Goal: Information Seeking & Learning: Learn about a topic

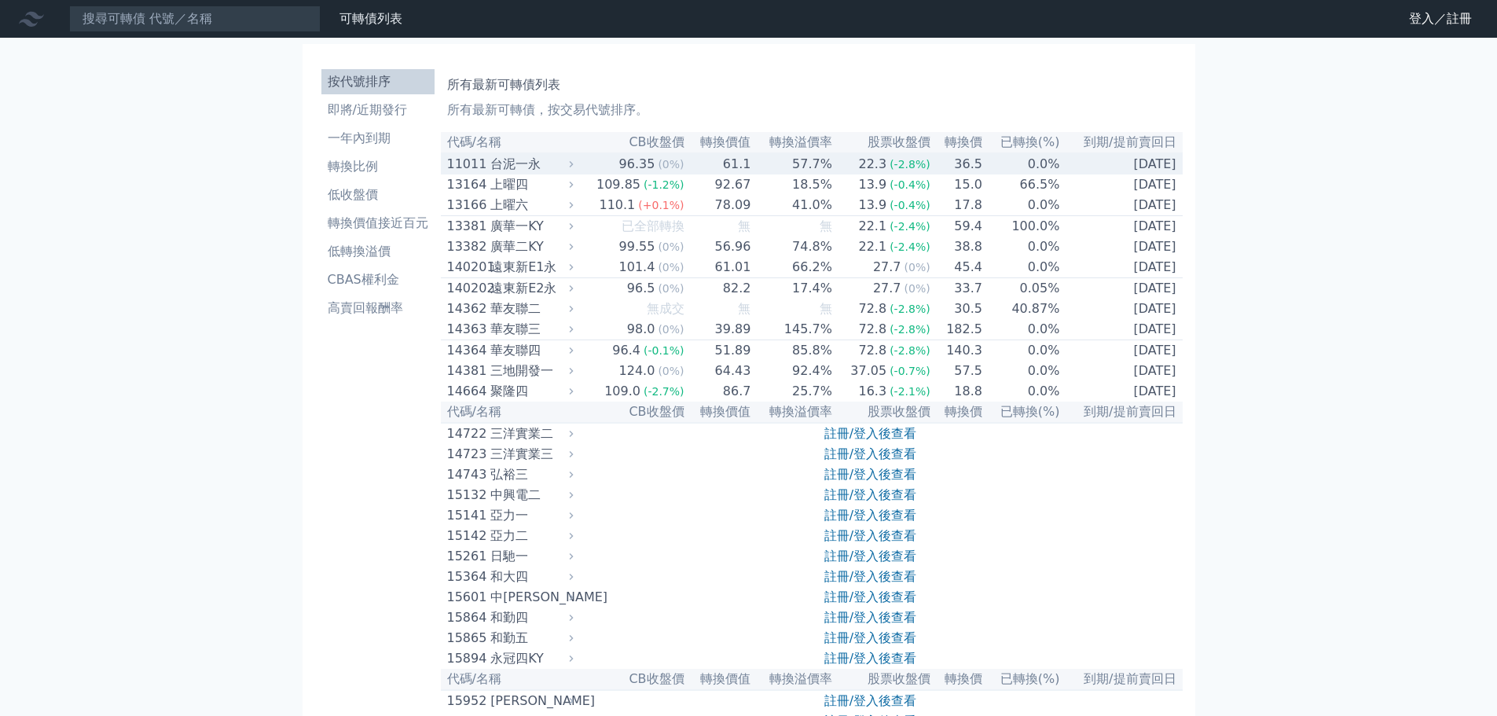
click at [532, 168] on div "台泥一永" at bounding box center [530, 164] width 79 height 19
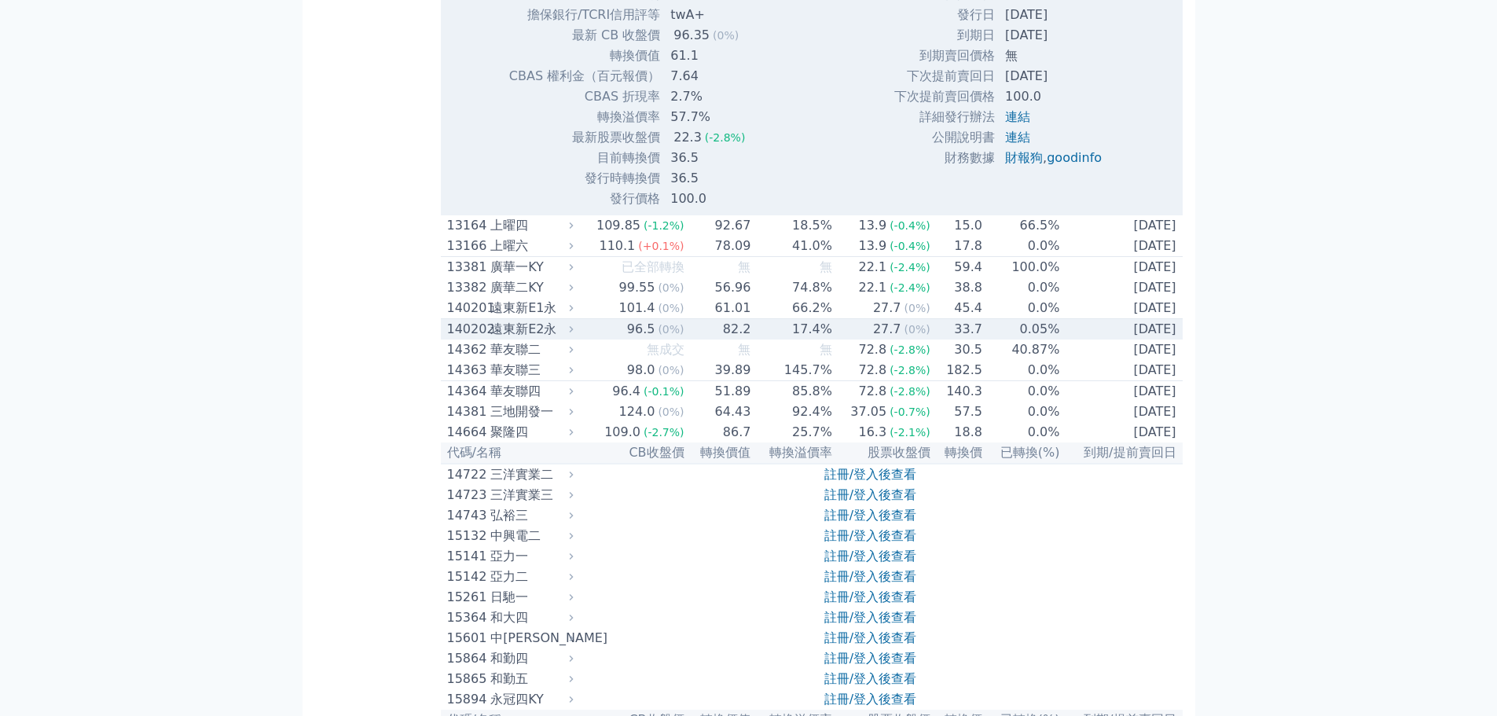
scroll to position [472, 0]
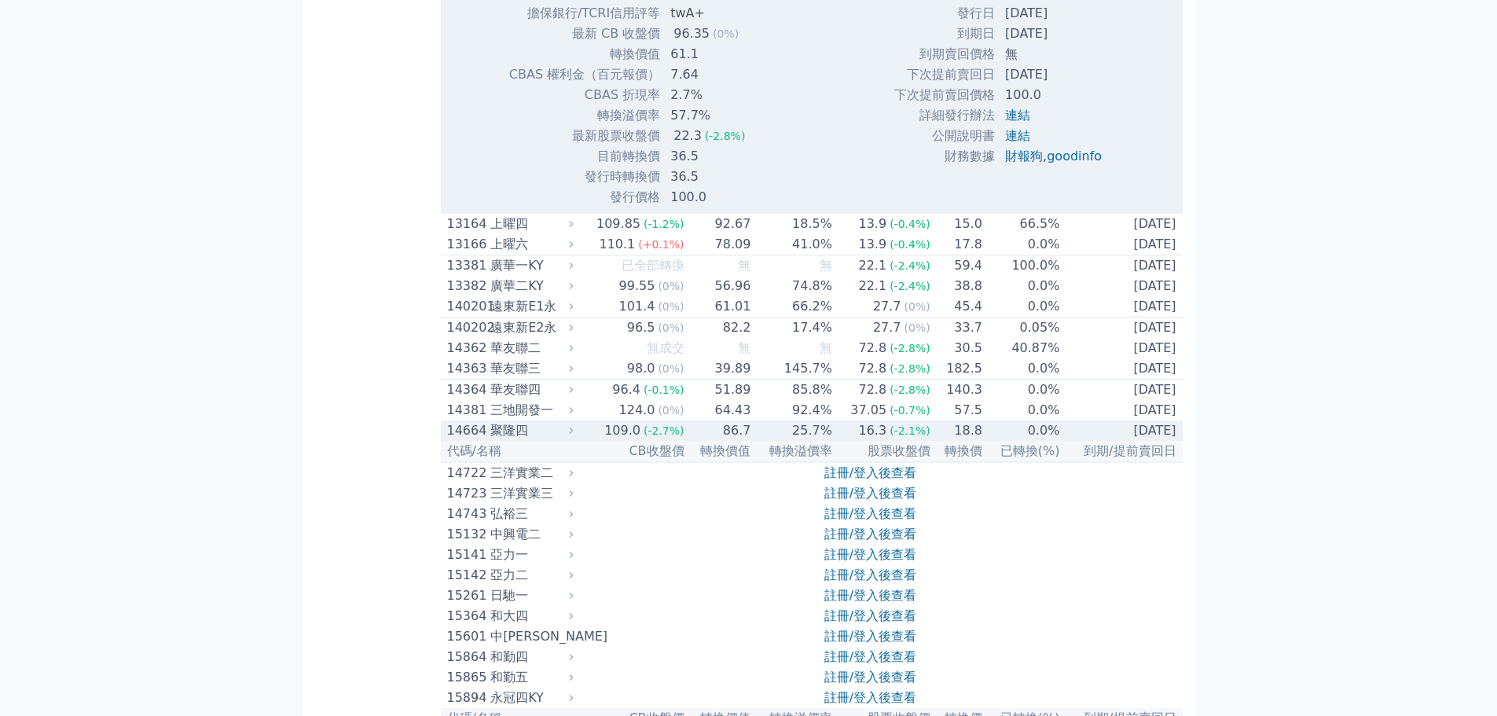
click at [506, 440] on div "聚隆四" at bounding box center [530, 430] width 79 height 19
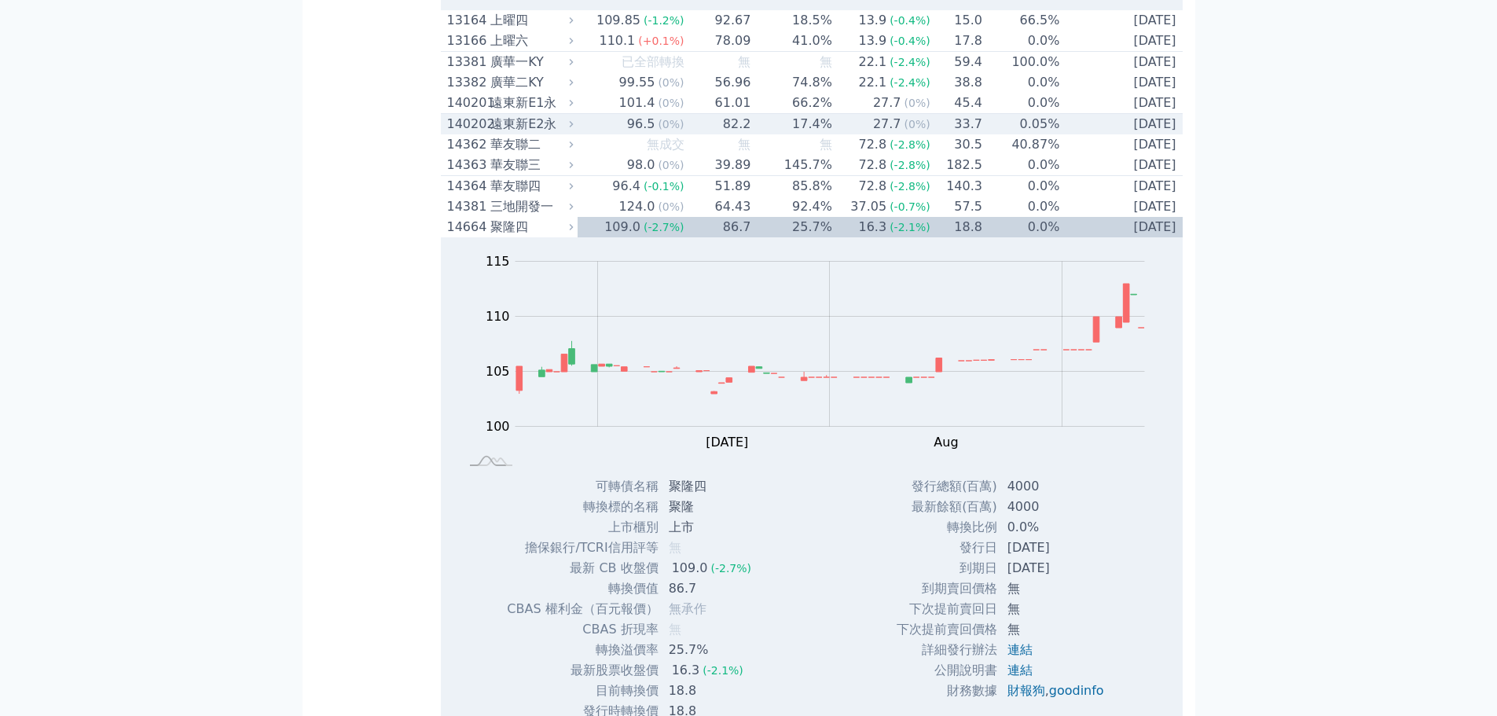
scroll to position [629, 0]
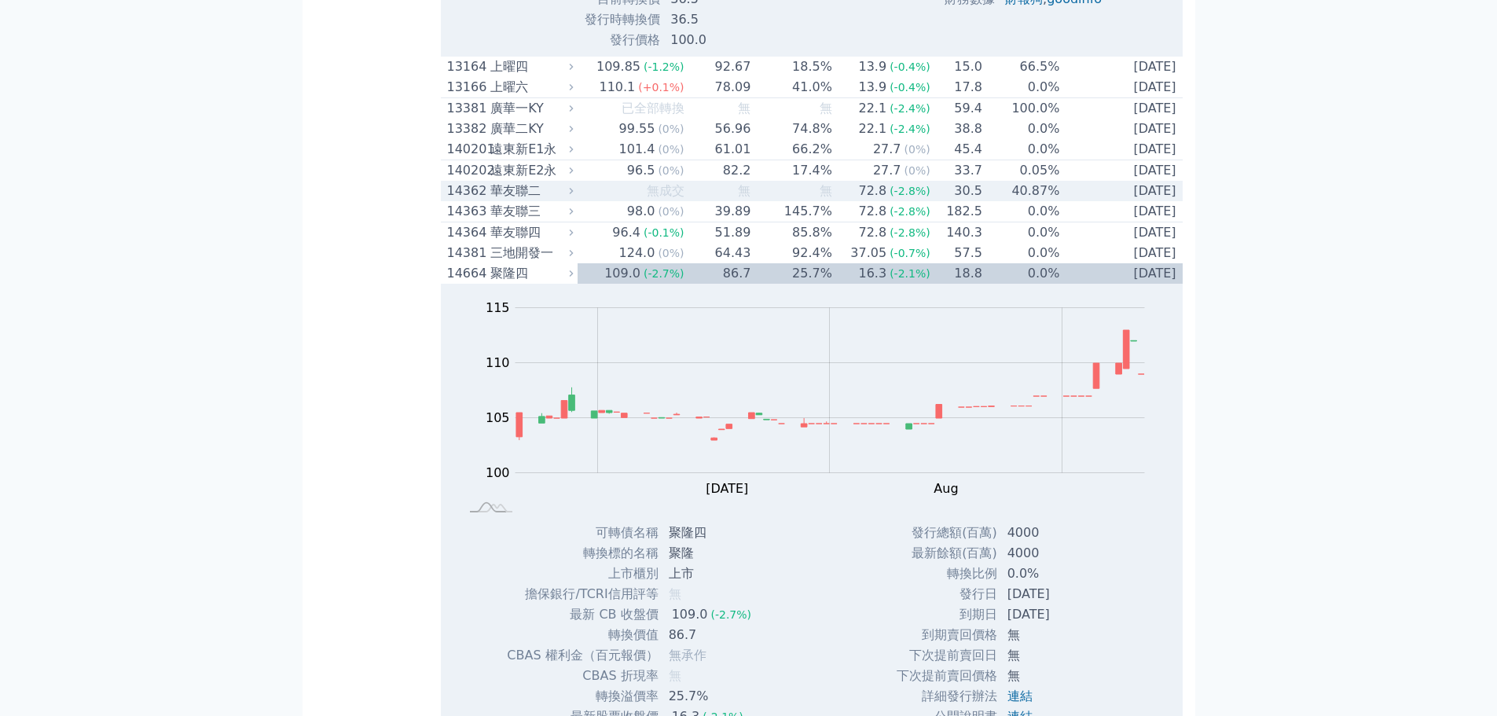
click at [516, 200] on div "華友聯二" at bounding box center [530, 191] width 79 height 19
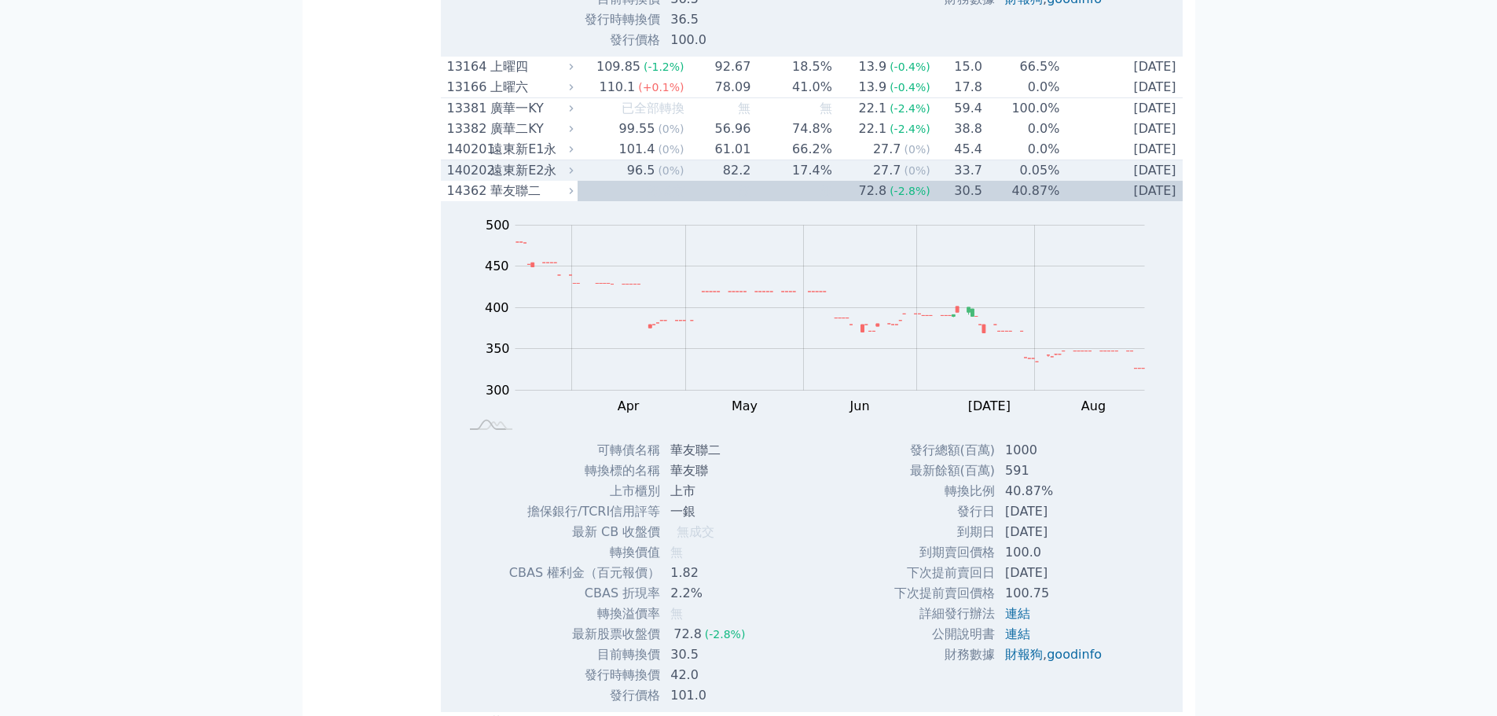
click at [504, 178] on div "遠東新E2永" at bounding box center [530, 170] width 79 height 19
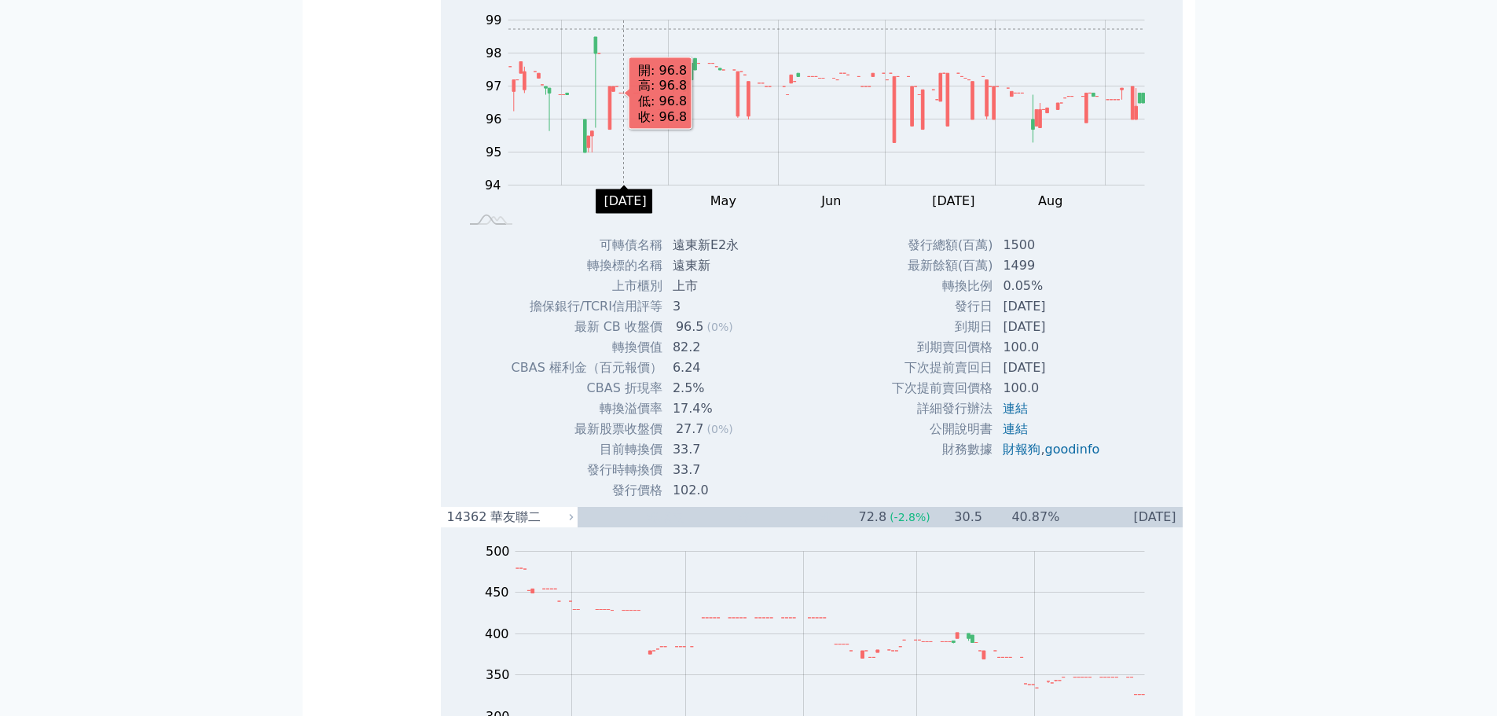
scroll to position [943, 0]
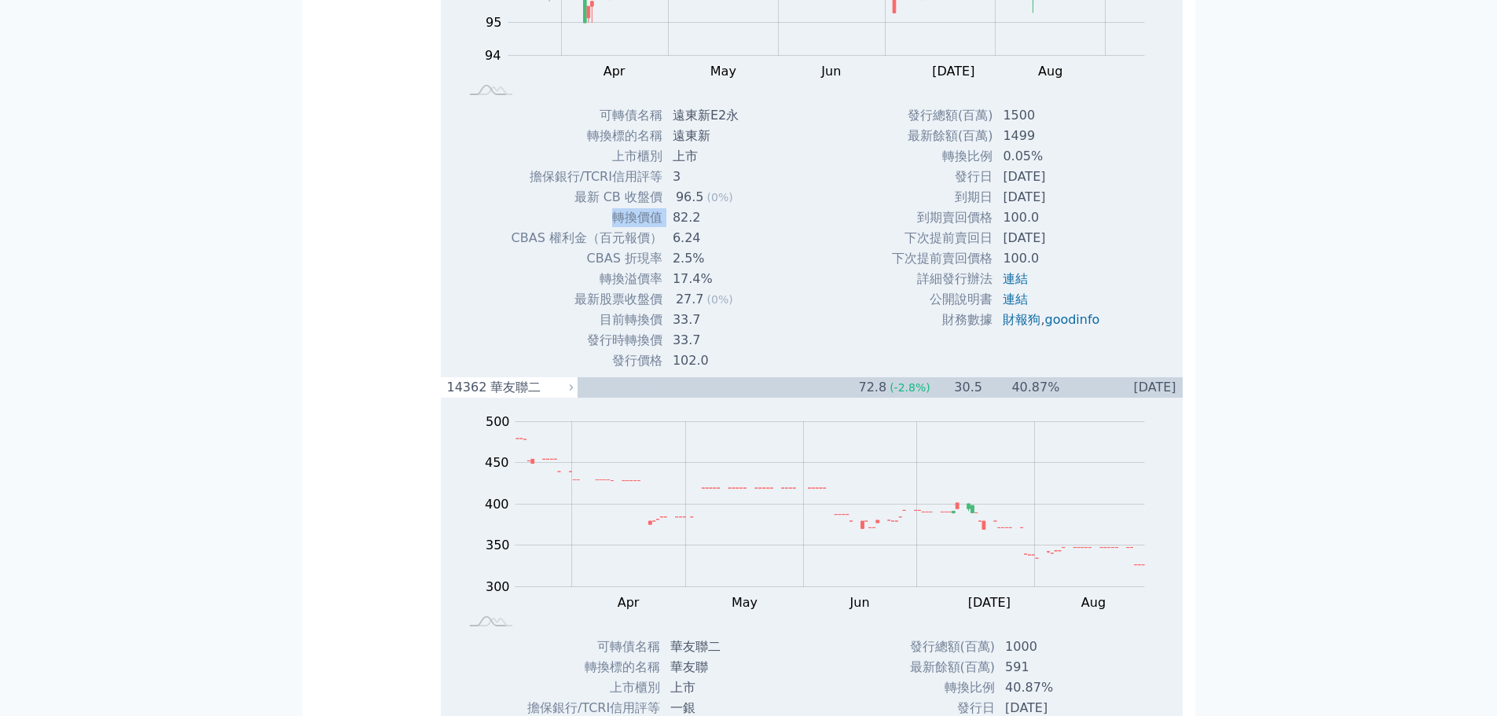
drag, startPoint x: 611, startPoint y: 230, endPoint x: 661, endPoint y: 233, distance: 50.4
click at [661, 228] on tr "轉換價值 82.2" at bounding box center [631, 218] width 241 height 20
copy tr "轉換價值"
click at [1071, 327] on link "goodinfo" at bounding box center [1072, 319] width 55 height 15
click at [758, 291] on div "可轉債名稱 遠東新E2永 轉換標的名稱 遠東新 上市櫃別 上市 擔保銀行/TCRI信用評等 3 最新 CB 收盤價 96.5 (0%) 轉換價值 82.2" at bounding box center [631, 238] width 279 height 266
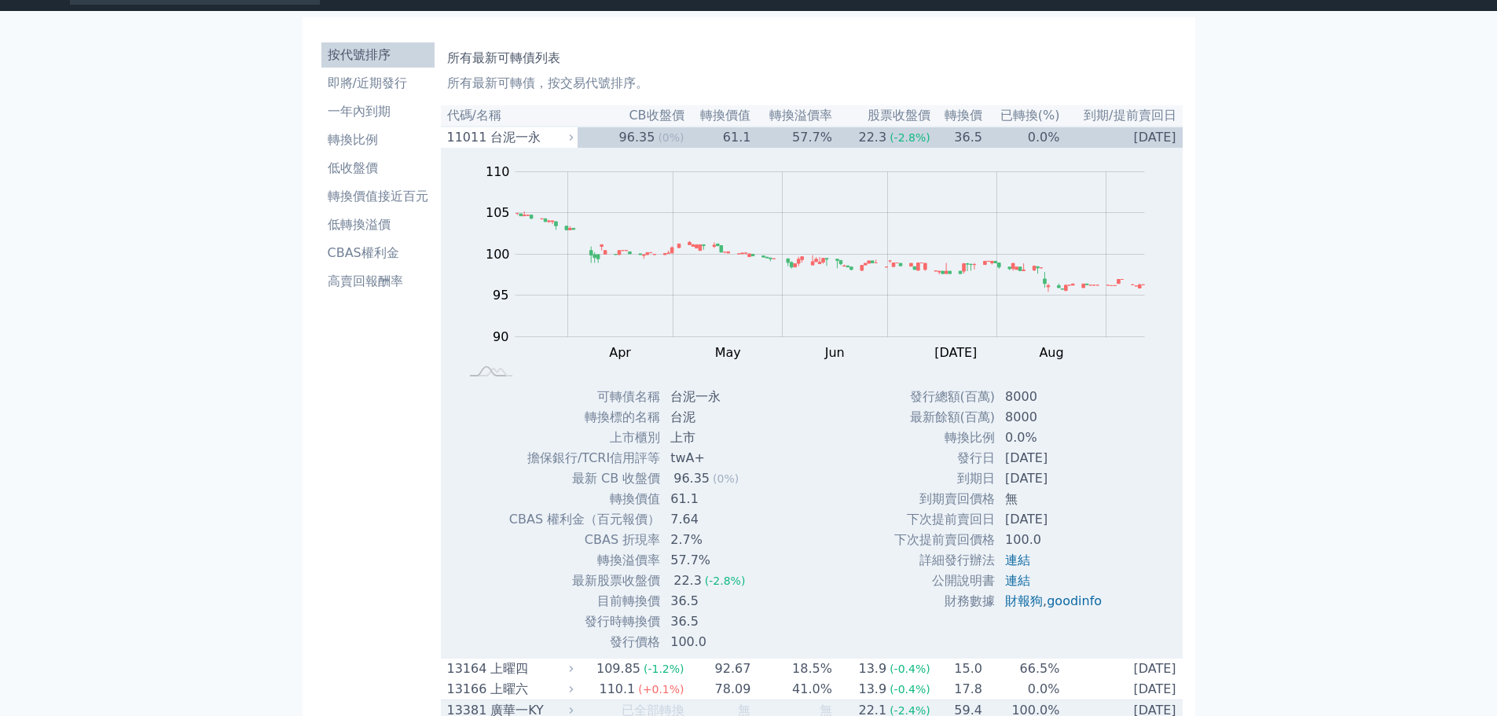
scroll to position [0, 0]
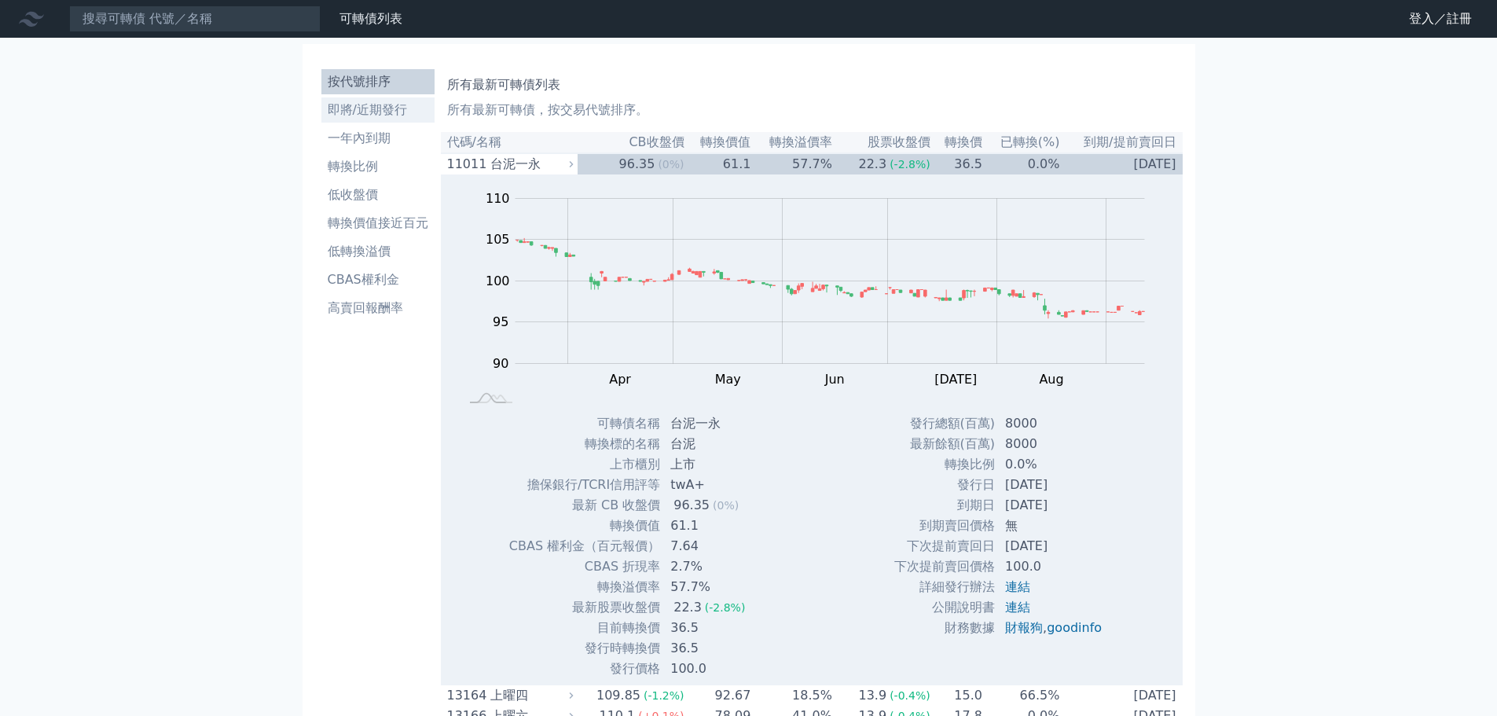
click at [373, 110] on li "即將/近期發行" at bounding box center [378, 110] width 113 height 19
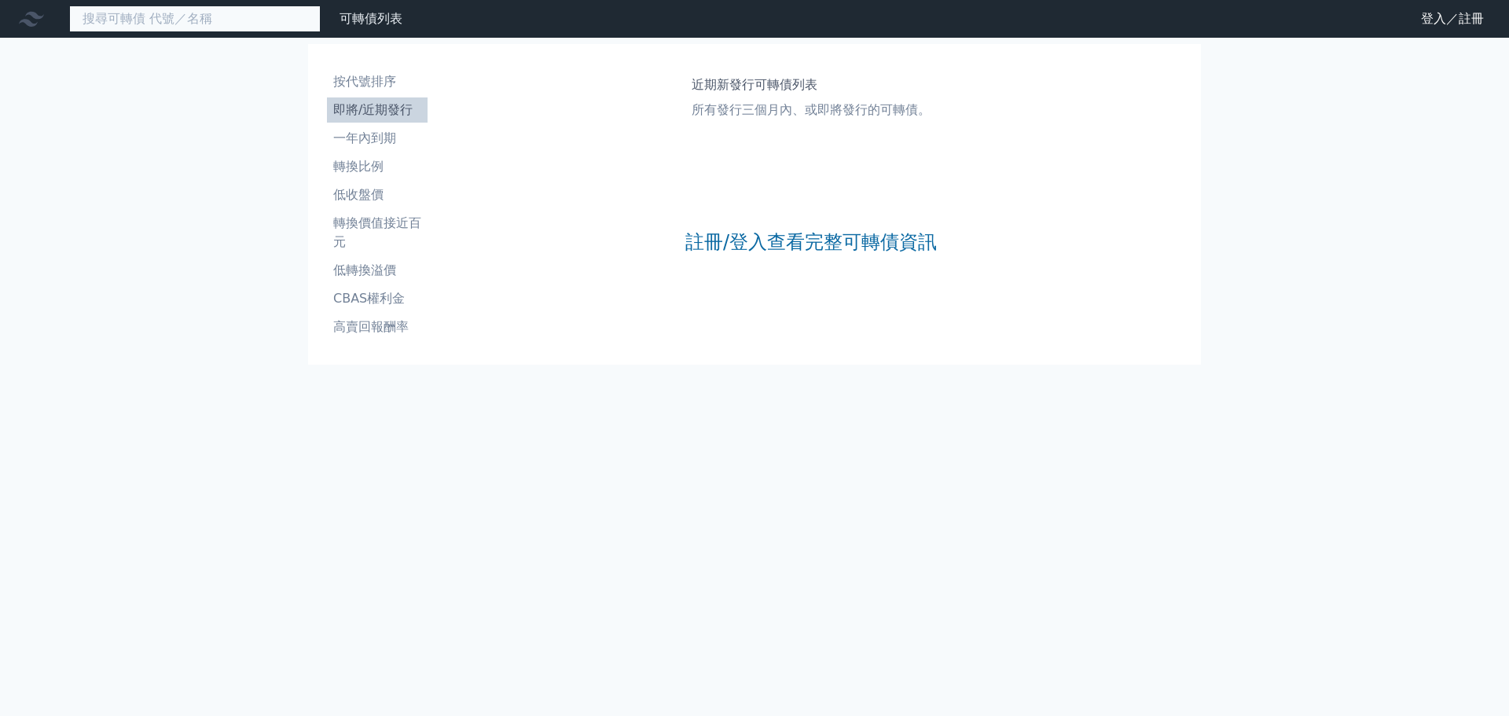
drag, startPoint x: 155, startPoint y: 22, endPoint x: 145, endPoint y: 22, distance: 9.4
click at [155, 22] on input at bounding box center [195, 19] width 252 height 27
click at [25, 20] on icon at bounding box center [31, 19] width 25 height 15
